Goal: Task Accomplishment & Management: Use online tool/utility

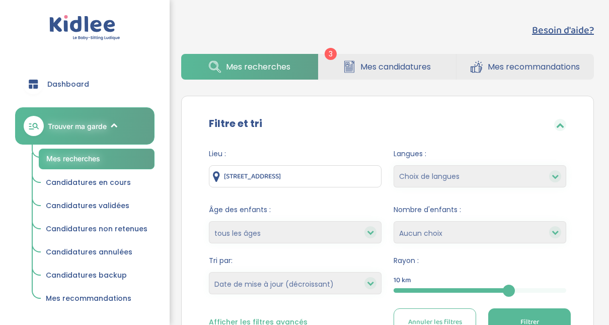
select select "updated_at_desc"
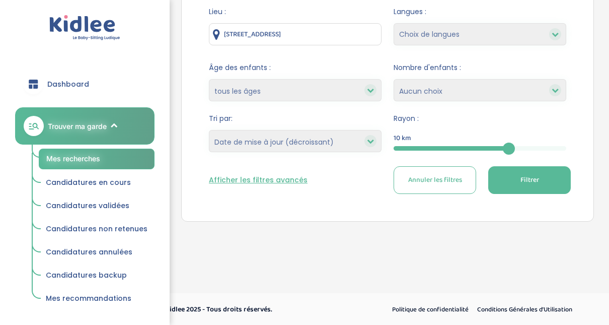
click at [74, 80] on span "Dashboard" at bounding box center [68, 84] width 42 height 11
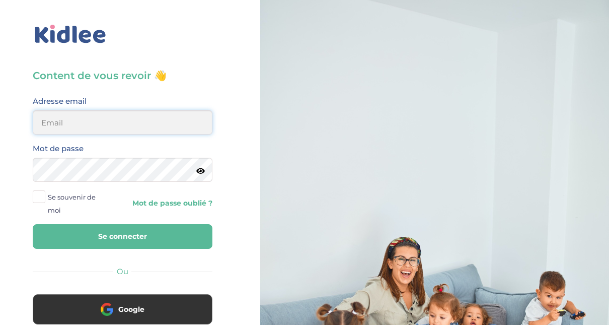
type input "adjoba.hoimian@gmail.com"
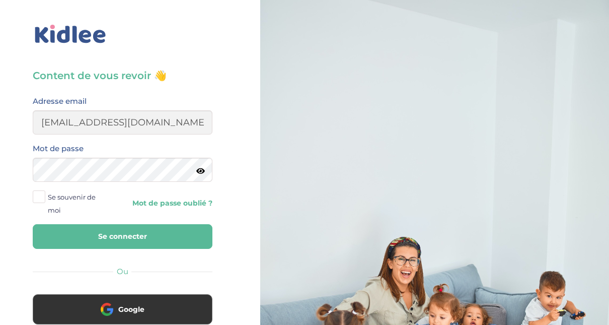
click at [159, 234] on button "Se connecter" at bounding box center [123, 236] width 180 height 25
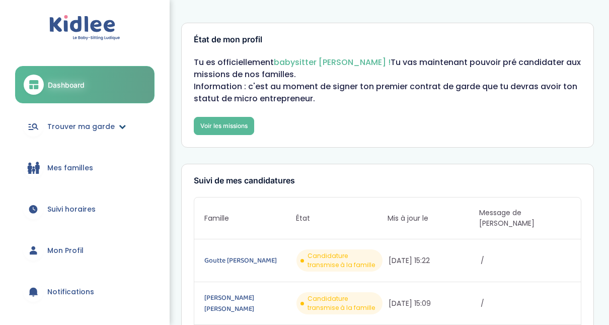
click at [94, 128] on span "Trouver ma garde" at bounding box center [80, 126] width 67 height 11
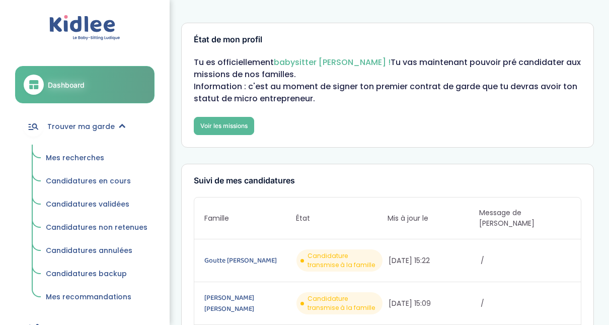
click at [78, 157] on span "Mes recherches" at bounding box center [75, 158] width 58 height 10
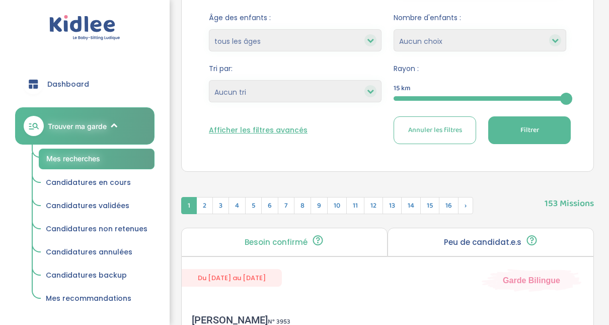
scroll to position [188, 0]
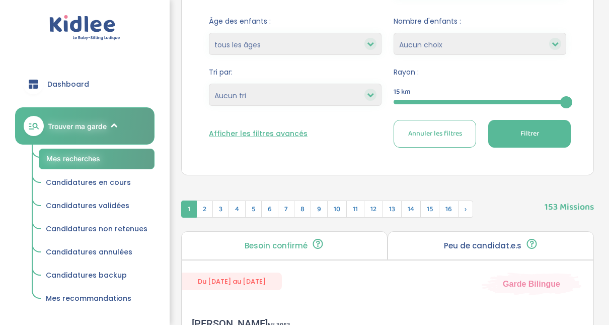
click at [437, 100] on div at bounding box center [480, 102] width 173 height 5
click at [497, 134] on button "Filtrer" at bounding box center [529, 134] width 83 height 28
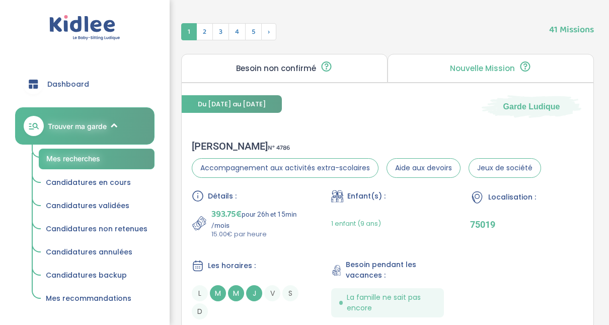
scroll to position [450, 0]
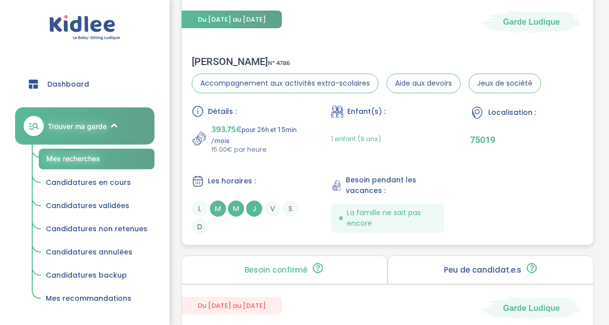
click at [235, 61] on div "lorraine f . N° 4786" at bounding box center [366, 61] width 349 height 12
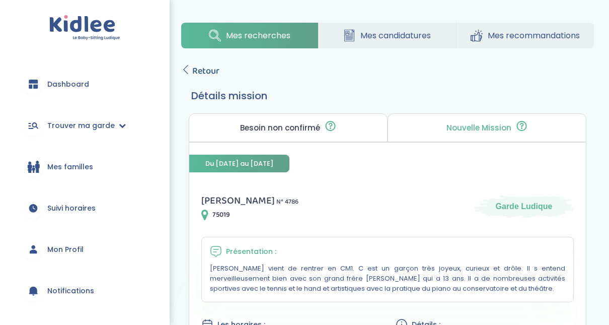
click at [190, 69] on icon at bounding box center [185, 69] width 9 height 9
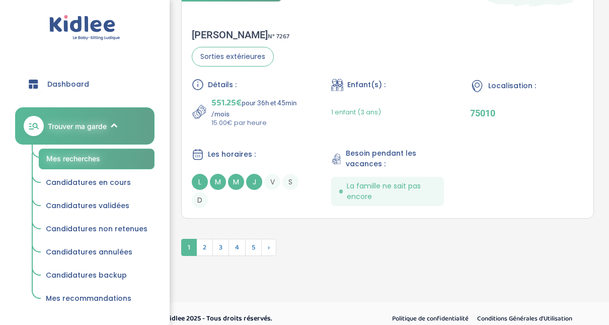
scroll to position [3011, 0]
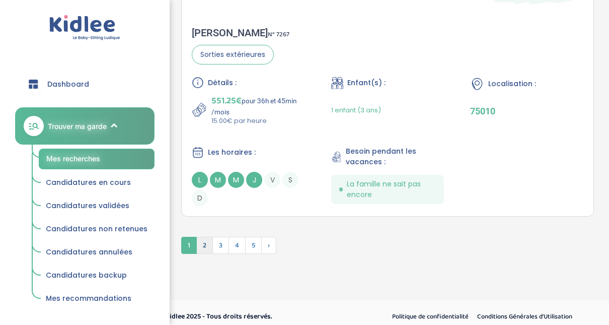
click at [208, 239] on span "2" at bounding box center [204, 245] width 17 height 17
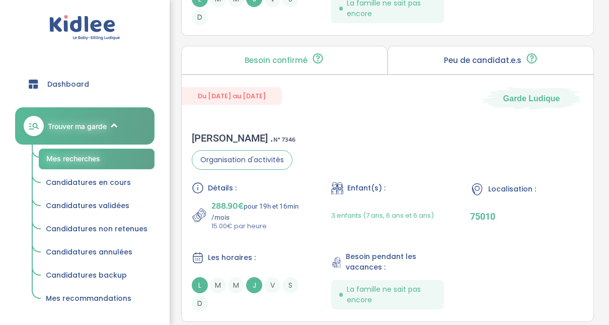
scroll to position [1775, 0]
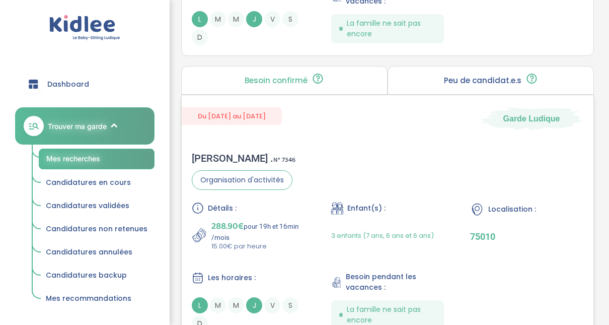
click at [234, 221] on span "288.90€" at bounding box center [227, 226] width 32 height 14
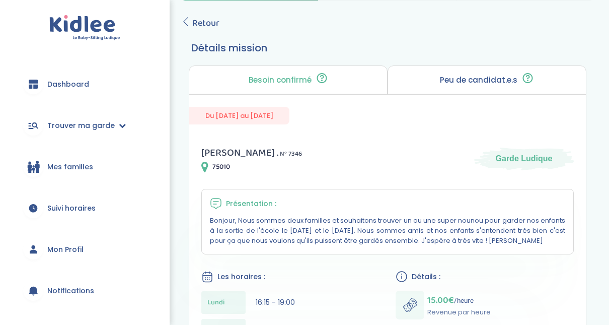
scroll to position [47, 0]
click at [189, 22] on icon at bounding box center [185, 22] width 9 height 9
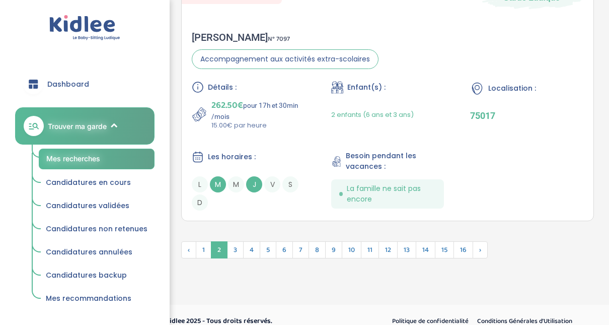
scroll to position [2970, 0]
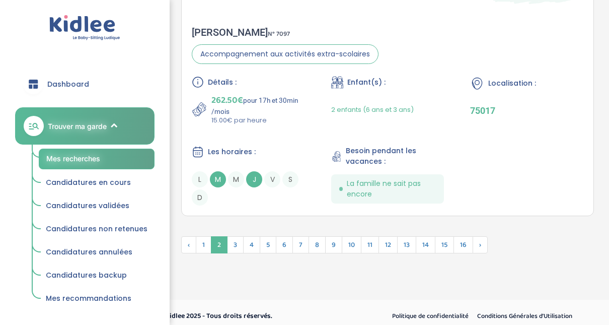
click at [209, 244] on span "1" at bounding box center [204, 244] width 16 height 17
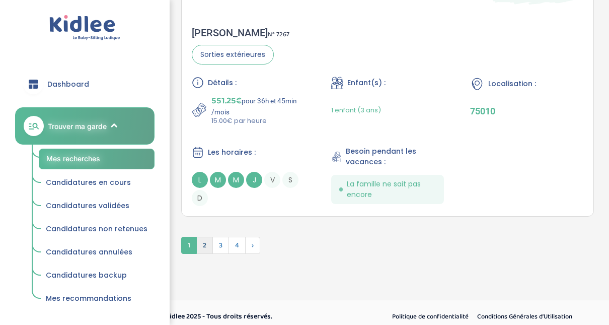
click at [208, 239] on span "2" at bounding box center [204, 245] width 17 height 17
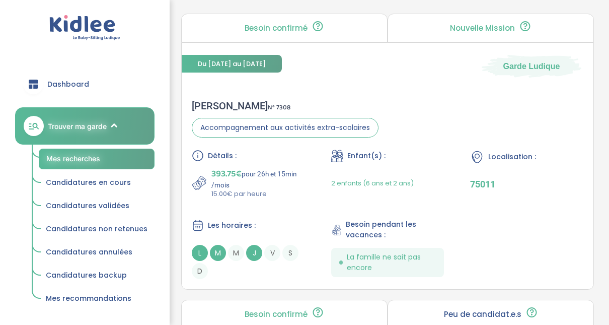
scroll to position [386, 0]
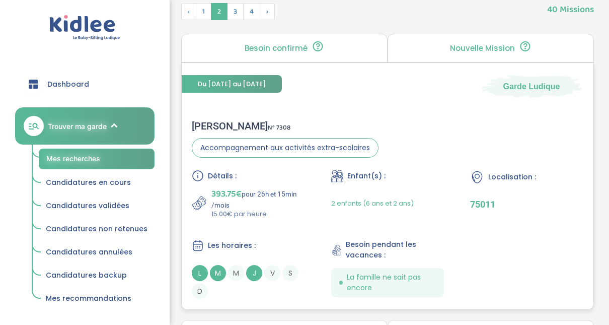
click at [217, 128] on div "Lucille G . N° 7308" at bounding box center [285, 126] width 187 height 12
click at [233, 12] on span "3" at bounding box center [235, 11] width 17 height 17
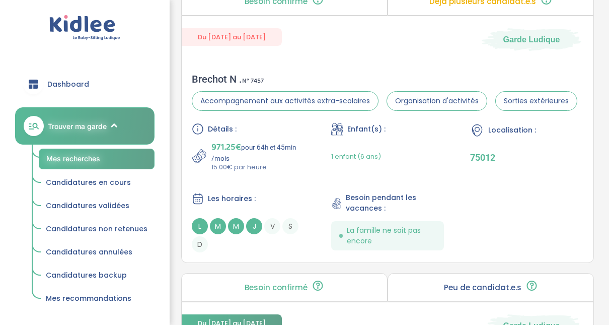
scroll to position [2379, 0]
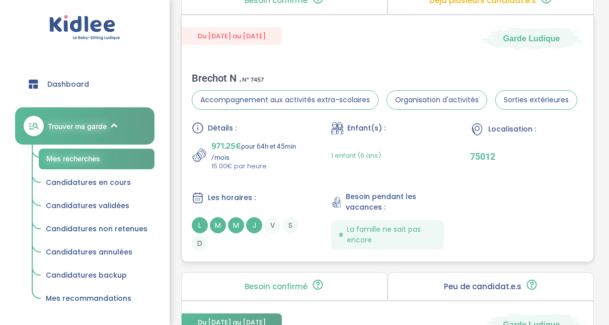
click at [213, 72] on div "Brechot N . N° 7457" at bounding box center [385, 78] width 386 height 12
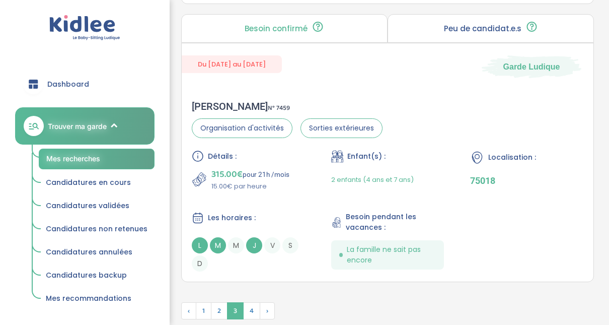
scroll to position [2923, 0]
click at [253, 303] on span "4" at bounding box center [251, 310] width 17 height 17
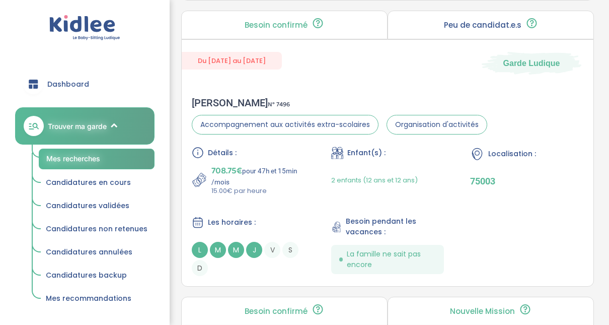
scroll to position [2708, 0]
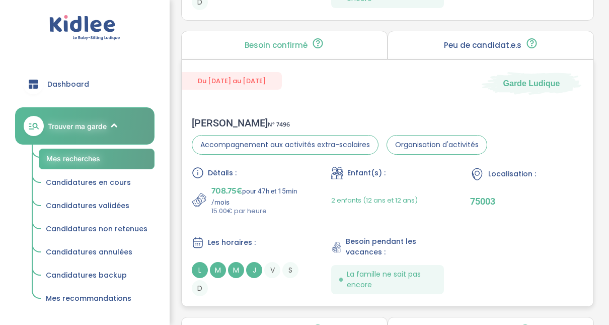
click at [213, 168] on span "Détails :" at bounding box center [222, 173] width 29 height 11
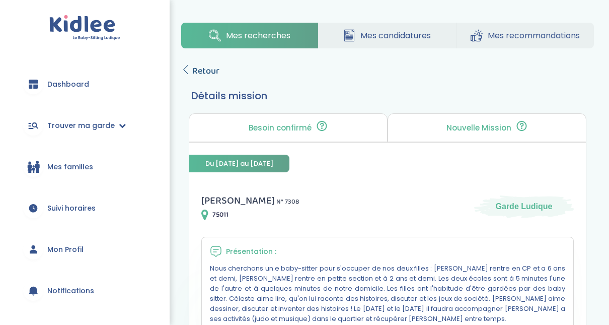
click at [191, 74] on link "Retour" at bounding box center [200, 71] width 38 height 14
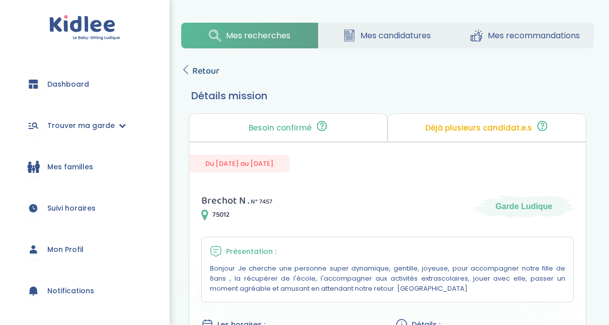
click at [188, 67] on icon at bounding box center [185, 69] width 9 height 9
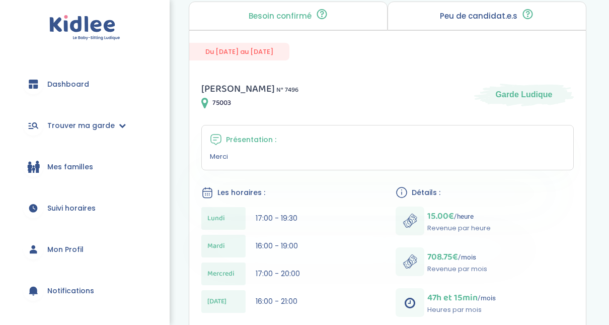
scroll to position [26, 0]
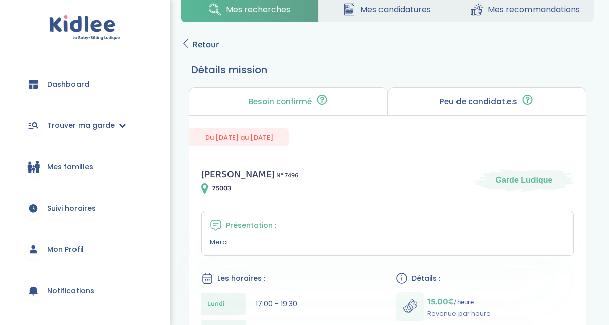
click at [187, 42] on icon at bounding box center [185, 43] width 9 height 9
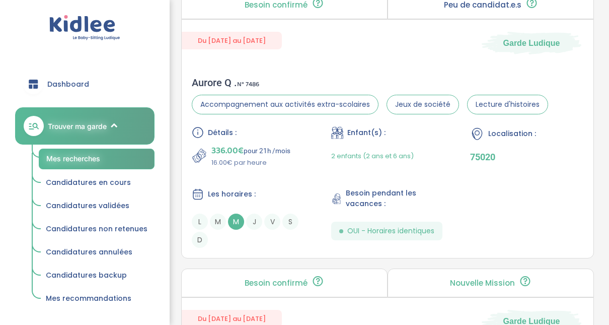
scroll to position [2150, 0]
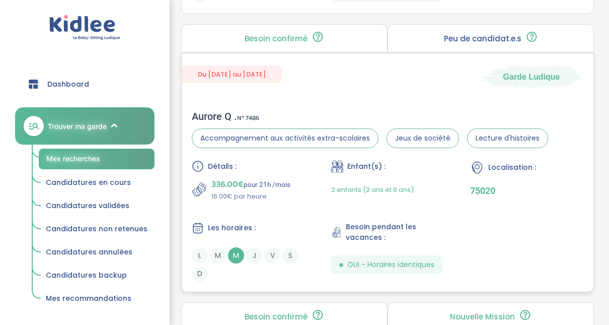
click at [212, 110] on div "Aurore Q . N° 7486" at bounding box center [370, 116] width 356 height 12
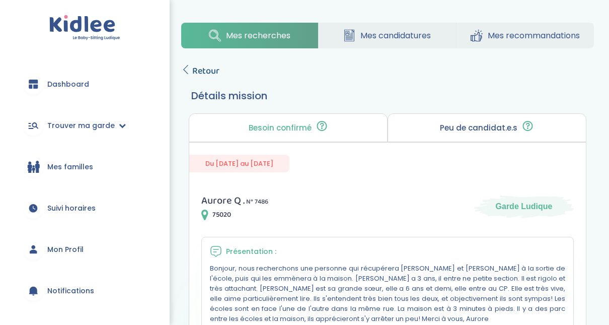
click at [188, 70] on icon at bounding box center [185, 69] width 9 height 9
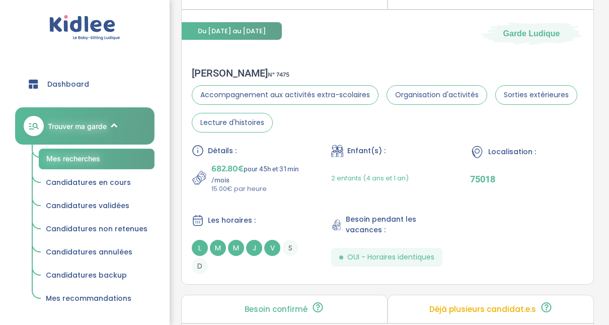
scroll to position [1554, 0]
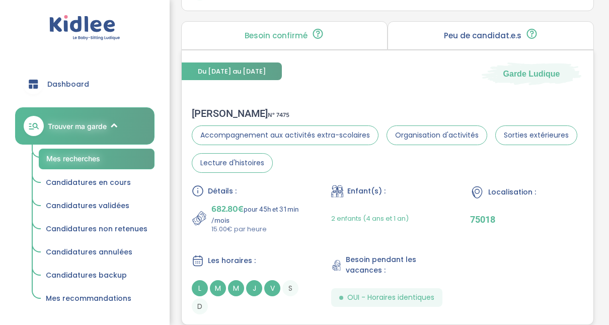
click at [227, 109] on div "Quitterie K . N° 7475" at bounding box center [388, 113] width 392 height 12
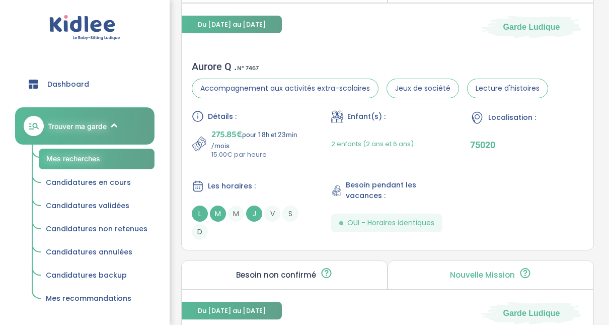
scroll to position [704, 0]
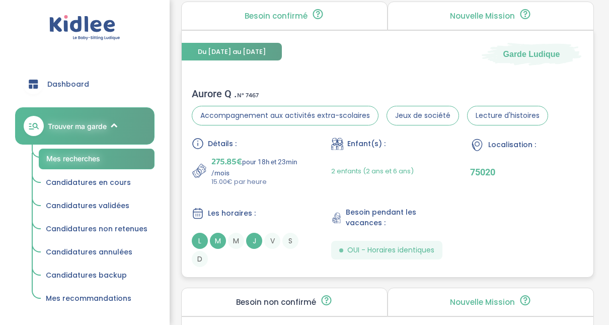
click at [222, 93] on div "Aurore Q . N° 7467" at bounding box center [370, 94] width 356 height 12
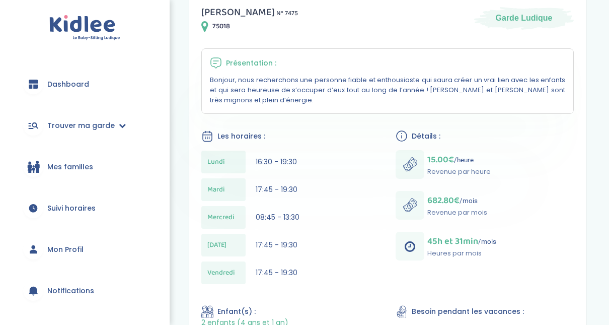
scroll to position [184, 0]
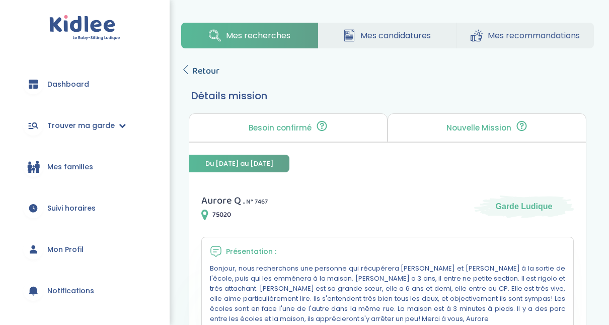
click at [201, 66] on span "Retour" at bounding box center [205, 71] width 27 height 14
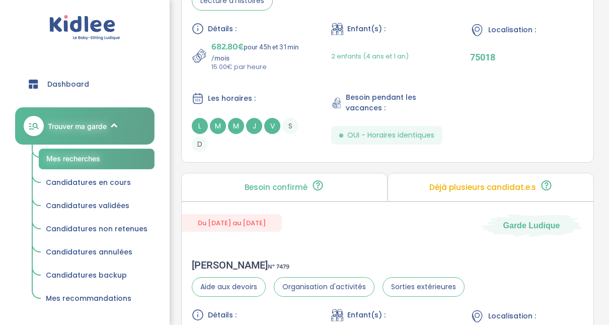
scroll to position [1449, 0]
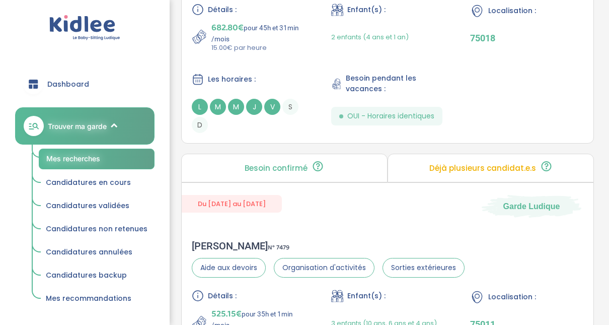
click at [66, 83] on span "Dashboard" at bounding box center [68, 84] width 42 height 11
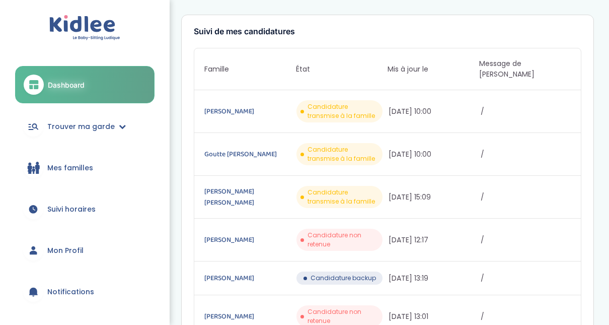
scroll to position [121, 0]
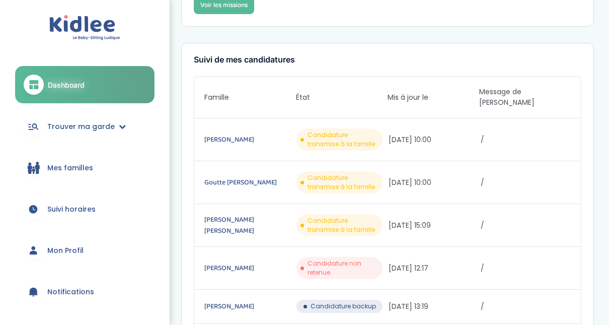
click at [72, 211] on span "Suivi horaires" at bounding box center [71, 209] width 48 height 11
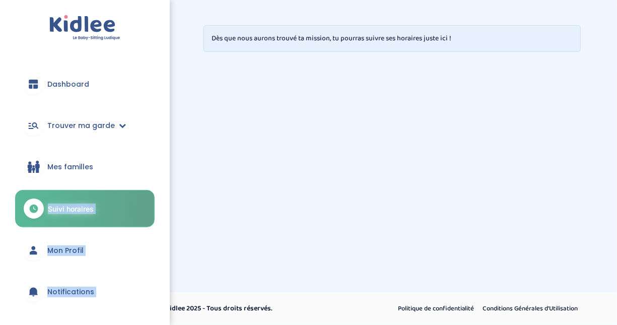
drag, startPoint x: 165, startPoint y: 183, endPoint x: 170, endPoint y: 227, distance: 44.7
click at [170, 227] on div "trouver ma garde Dashboard Mon profil Mes famille Mes documents Dashboard Trouv…" at bounding box center [308, 162] width 617 height 325
drag, startPoint x: 170, startPoint y: 227, endPoint x: 148, endPoint y: 259, distance: 39.1
click at [148, 259] on link "Mon Profil" at bounding box center [84, 250] width 139 height 36
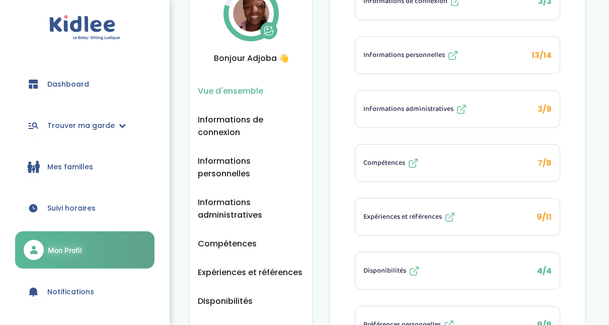
scroll to position [64, 0]
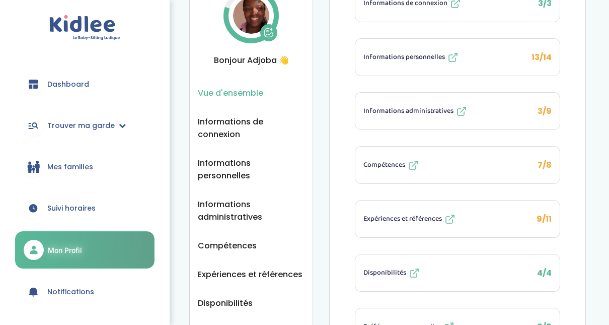
click at [77, 169] on span "Mes familles" at bounding box center [70, 167] width 46 height 11
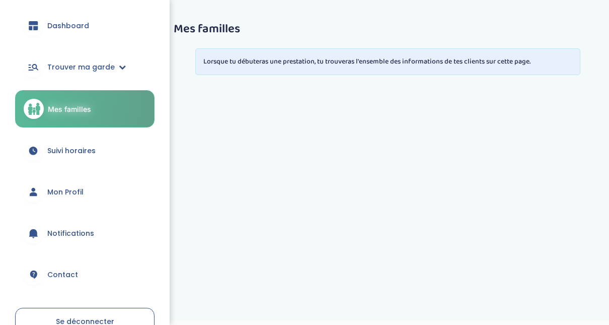
scroll to position [90, 0]
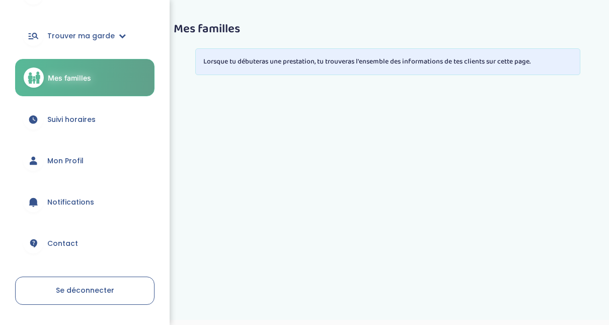
click at [98, 246] on link "Contact" at bounding box center [84, 243] width 139 height 36
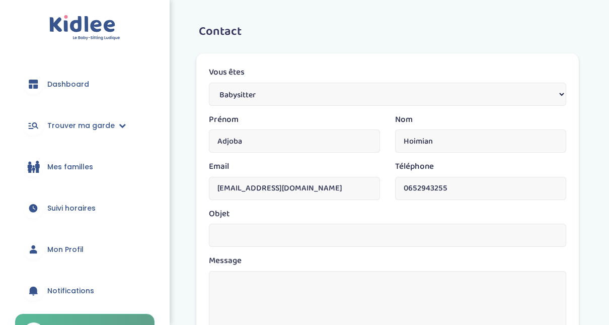
drag, startPoint x: 608, startPoint y: 73, endPoint x: 617, endPoint y: 142, distance: 69.6
click at [609, 142] on html "trouver ma garde Dashboard Mon profil Mes famille Mes documents Dashboard Trouv…" at bounding box center [304, 308] width 609 height 617
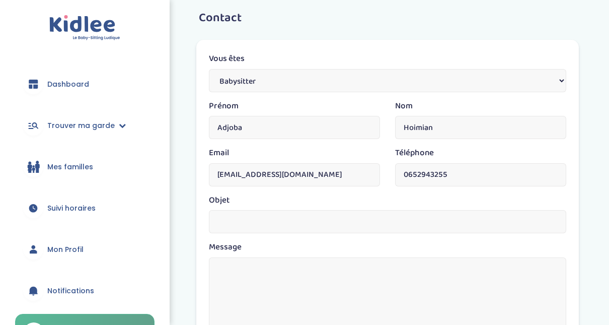
scroll to position [10, 0]
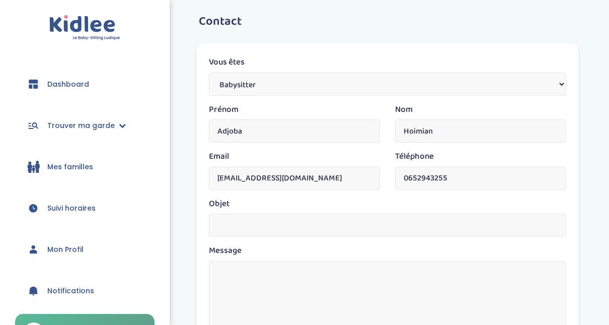
click at [63, 88] on span "Dashboard" at bounding box center [68, 84] width 42 height 11
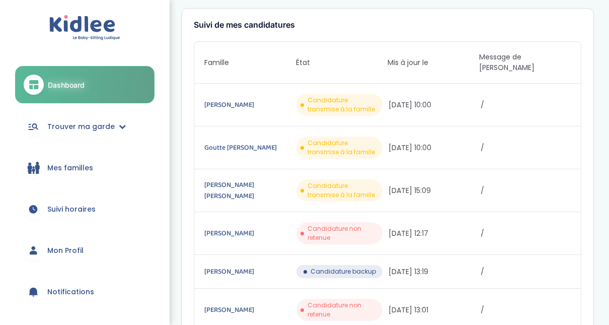
scroll to position [166, 0]
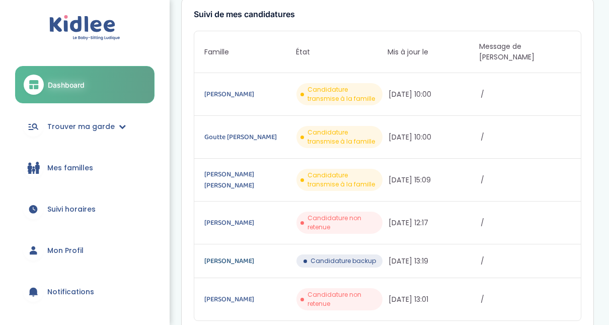
click at [233, 255] on link "[PERSON_NAME]" at bounding box center [249, 260] width 90 height 11
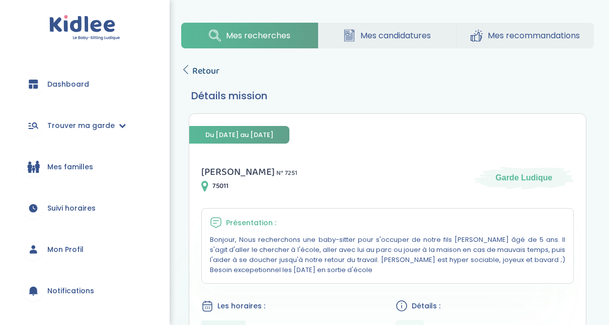
click at [183, 70] on icon at bounding box center [185, 69] width 9 height 9
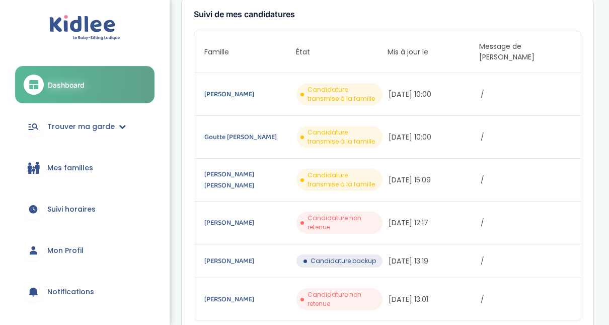
click at [257, 89] on link "Chedeville dorothee" at bounding box center [249, 94] width 90 height 11
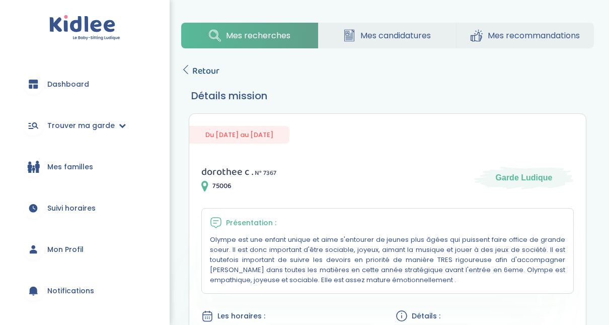
click at [193, 75] on span "Retour" at bounding box center [205, 71] width 27 height 14
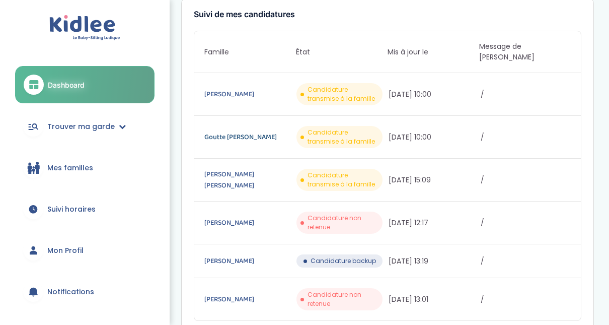
click at [243, 131] on link "Goutte Florence" at bounding box center [249, 136] width 90 height 11
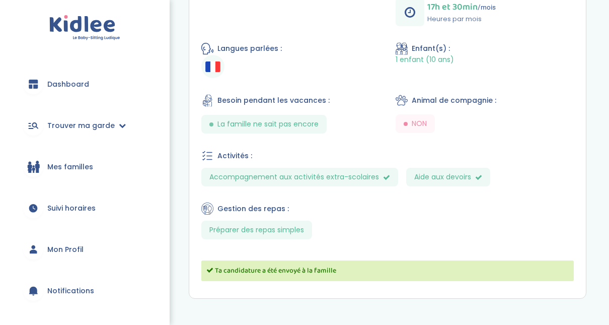
scroll to position [411, 0]
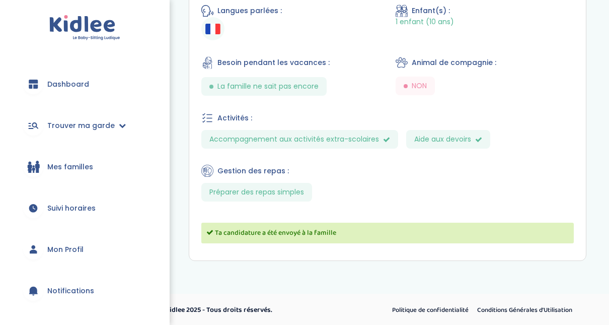
drag, startPoint x: 606, startPoint y: 287, endPoint x: 616, endPoint y: 159, distance: 128.3
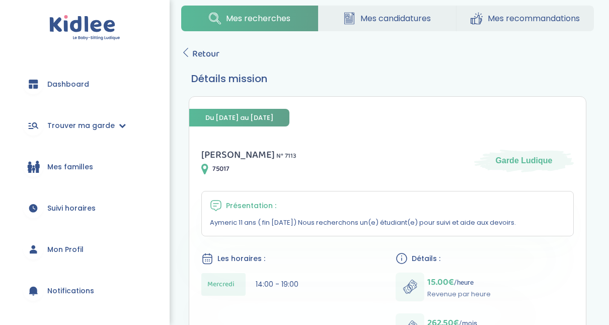
scroll to position [0, 0]
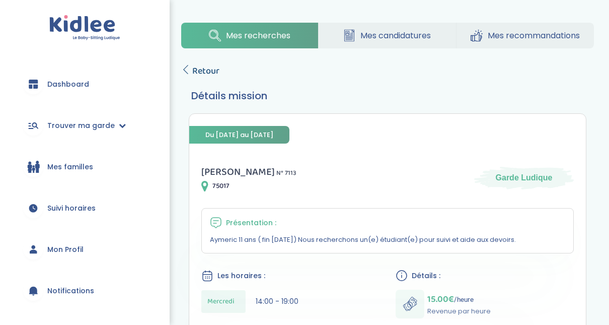
click at [188, 68] on icon at bounding box center [185, 69] width 9 height 9
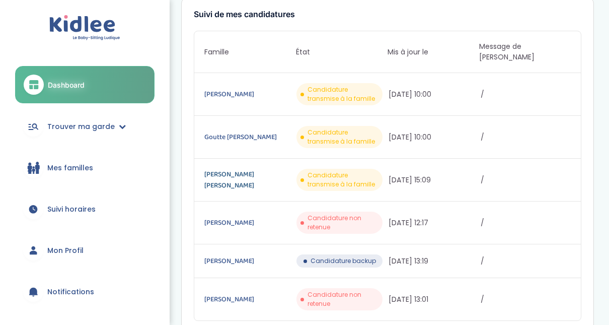
click at [246, 169] on link "Leyne Mory Clémence" at bounding box center [249, 180] width 90 height 22
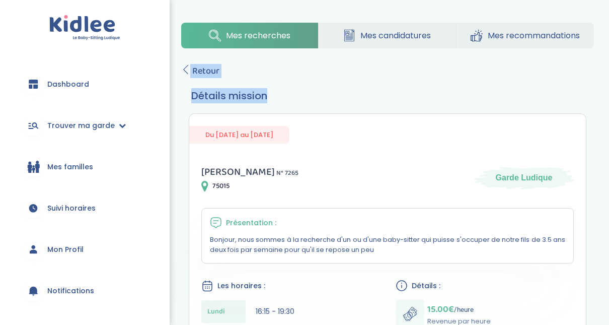
drag, startPoint x: 616, startPoint y: 2, endPoint x: 617, endPoint y: 143, distance: 141.0
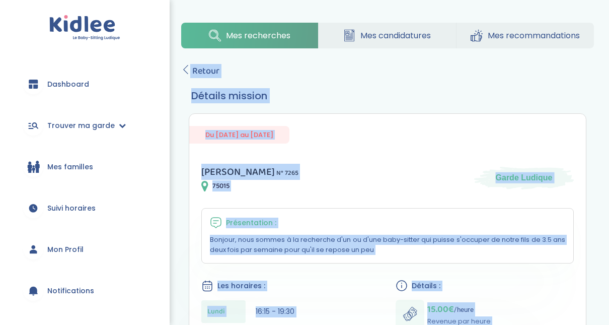
drag, startPoint x: 528, startPoint y: 93, endPoint x: 534, endPoint y: 72, distance: 21.4
click at [470, 117] on div "Du [DATE] au [DATE]" at bounding box center [387, 129] width 397 height 30
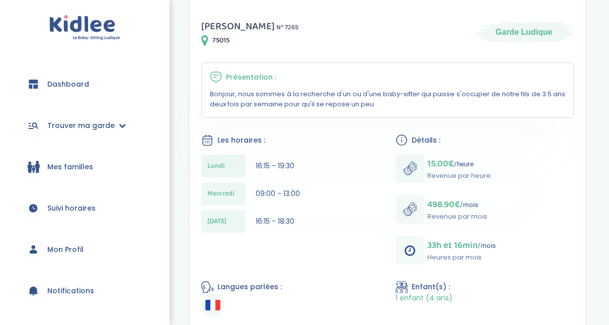
scroll to position [139, 0]
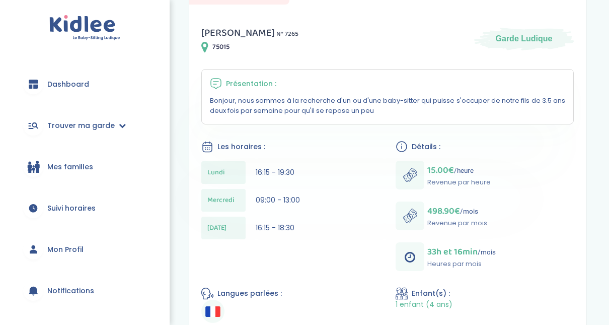
click at [545, 248] on div "15.00€ /heure Revenue par heure 498.90€ /mois Revenue par mois 33h et 16min /mo…" at bounding box center [485, 216] width 178 height 110
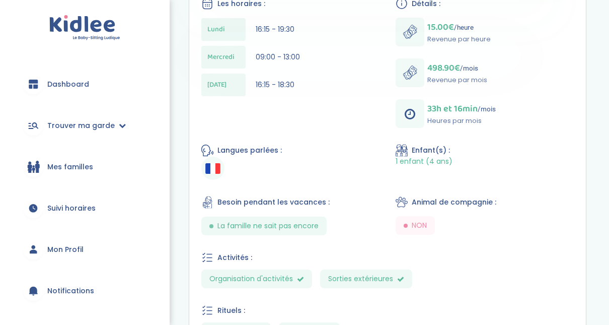
scroll to position [278, 0]
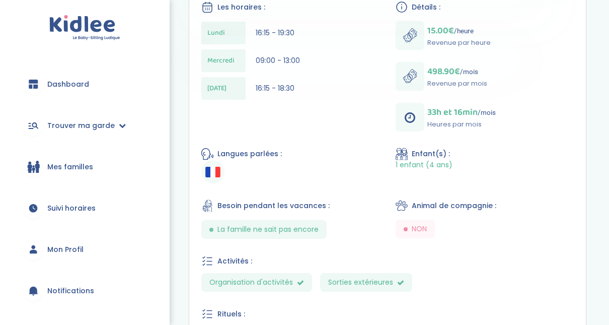
drag, startPoint x: 609, startPoint y: 186, endPoint x: 618, endPoint y: 151, distance: 37.0
click at [609, 151] on html "trouver ma garde Dashboard Mon profil Mes famille Mes documents Dashboard Trouv…" at bounding box center [304, 96] width 609 height 748
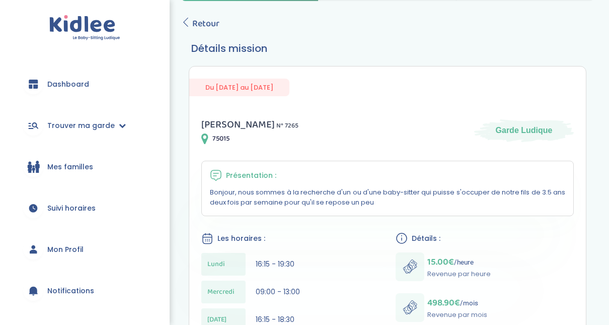
scroll to position [23, 0]
